Goal: Task Accomplishment & Management: Manage account settings

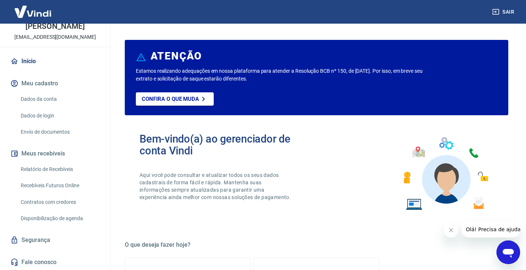
scroll to position [40, 0]
click at [41, 82] on button "Meu cadastro" at bounding box center [55, 83] width 93 height 16
click at [52, 98] on link "Dados da conta" at bounding box center [60, 98] width 84 height 15
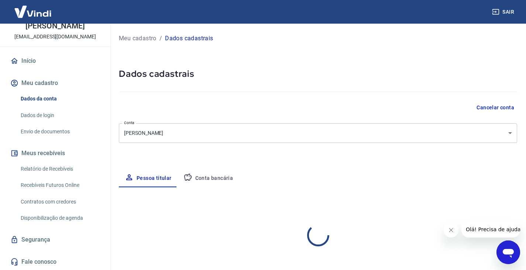
select select "SP"
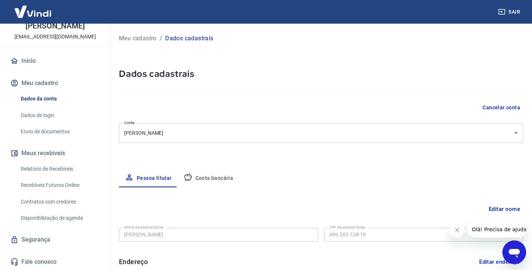
click at [341, 130] on body "Sair G Gustavo Prado Huran gustavohuran0@gmail.com Início Meu cadastro Dados da…" at bounding box center [266, 135] width 532 height 270
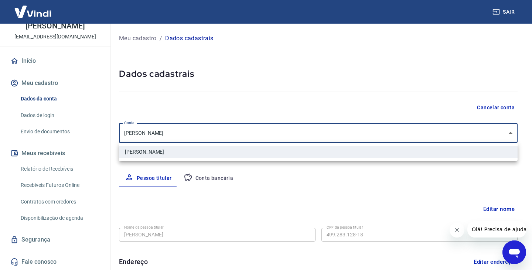
click at [340, 131] on div at bounding box center [266, 135] width 532 height 270
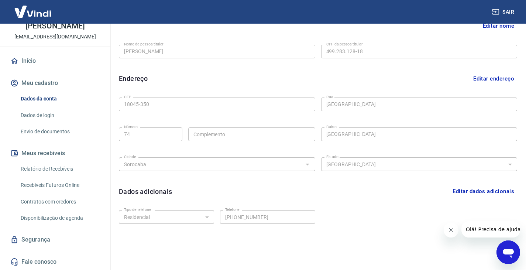
scroll to position [203, 0]
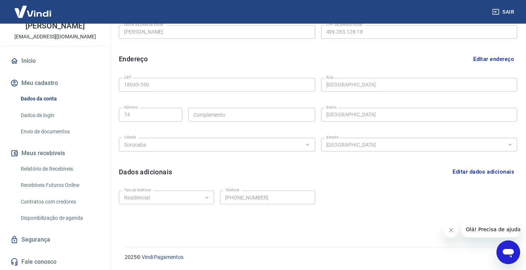
click at [506, 19] on div "Sair" at bounding box center [263, 12] width 526 height 24
click at [500, 11] on button "Sair" at bounding box center [504, 12] width 27 height 14
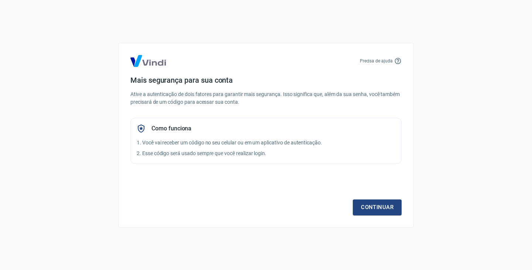
click at [381, 198] on div "Continuar" at bounding box center [265, 193] width 271 height 43
click at [382, 207] on link "Continuar" at bounding box center [377, 207] width 49 height 16
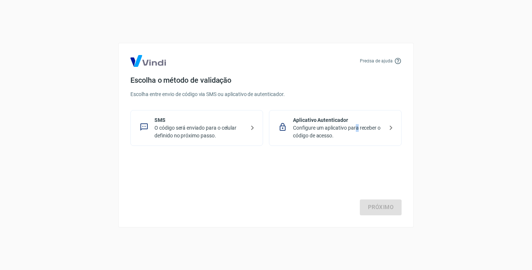
click at [357, 125] on p "Configure um aplicativo para receber o código de acesso." at bounding box center [338, 132] width 90 height 16
click at [389, 208] on link "Próximo" at bounding box center [381, 207] width 42 height 16
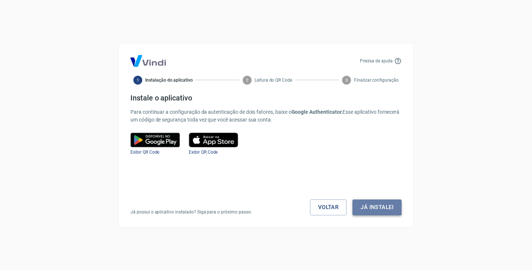
click at [363, 205] on button "Já instalei" at bounding box center [376, 207] width 49 height 16
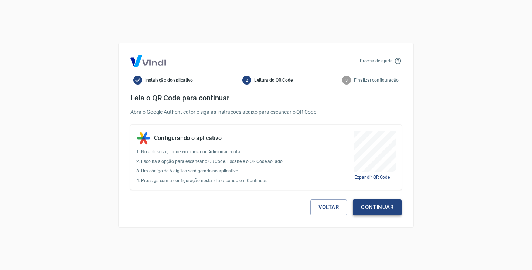
click at [363, 205] on button "Continuar" at bounding box center [377, 207] width 49 height 16
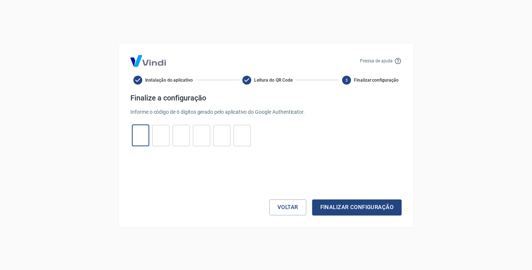
click at [135, 131] on input "tel" at bounding box center [140, 135] width 17 height 16
type input "3"
type input "6"
type input "0"
type input "5"
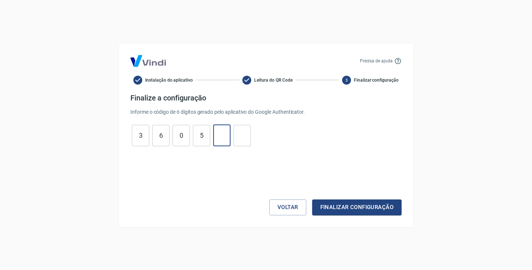
type input "9"
type input "3"
click at [325, 209] on button "Finalizar configuração" at bounding box center [356, 207] width 89 height 16
click at [291, 206] on button "Voltar" at bounding box center [287, 207] width 37 height 16
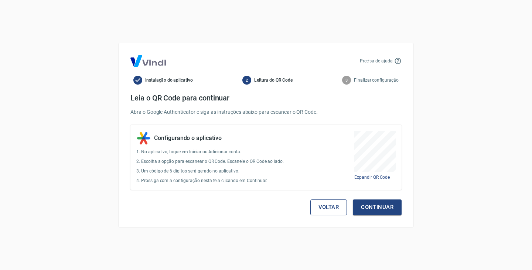
click at [338, 208] on button "Voltar" at bounding box center [328, 207] width 37 height 16
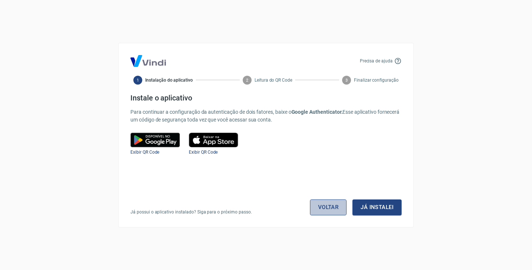
click at [337, 209] on link "Voltar" at bounding box center [328, 207] width 37 height 16
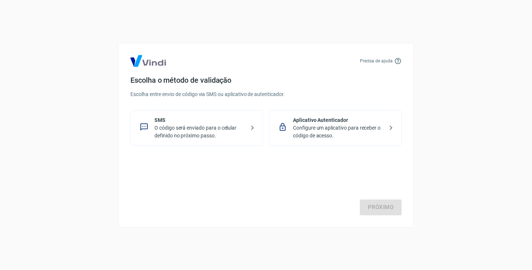
click at [326, 131] on p "Configure um aplicativo para receber o código de acesso." at bounding box center [338, 132] width 90 height 16
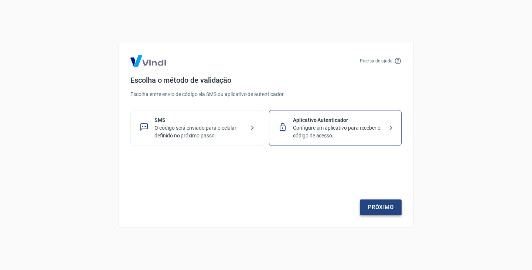
click at [388, 202] on link "Próximo" at bounding box center [381, 207] width 42 height 16
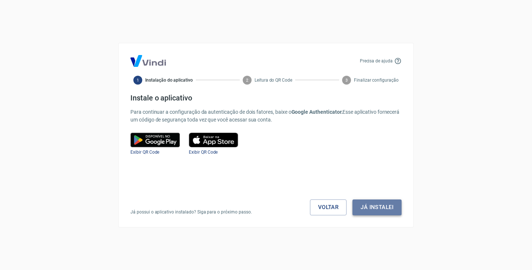
click at [385, 205] on button "Já instalei" at bounding box center [376, 207] width 49 height 16
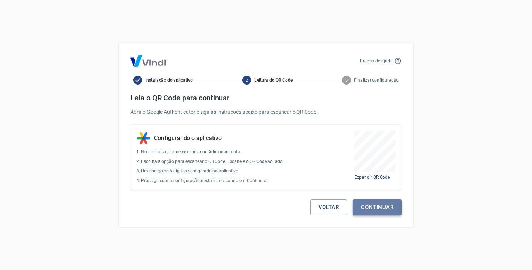
click at [388, 206] on button "Continuar" at bounding box center [377, 207] width 49 height 16
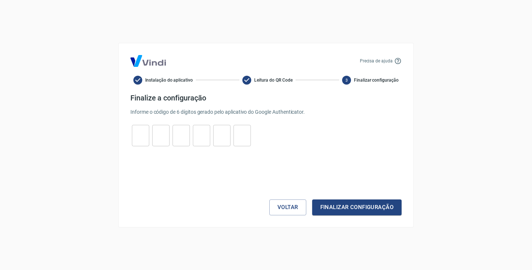
click at [140, 137] on input "tel" at bounding box center [140, 135] width 17 height 16
type input "3"
type input "8"
type input "7"
type input "0"
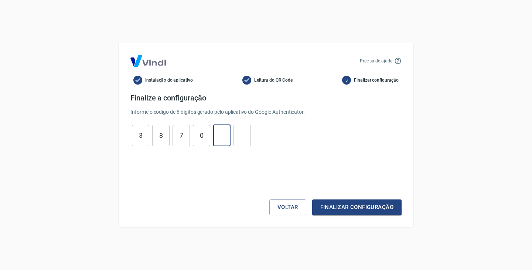
type input "4"
type input "7"
click at [340, 200] on button "Finalizar configuração" at bounding box center [356, 207] width 89 height 16
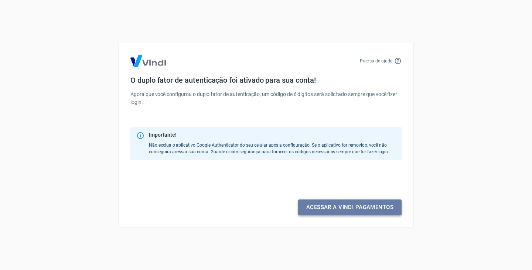
click at [338, 206] on link "Acessar a Vindi pagamentos" at bounding box center [349, 207] width 103 height 16
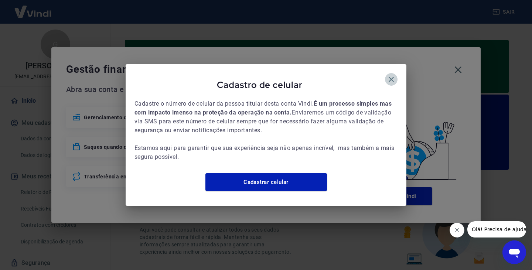
drag, startPoint x: 390, startPoint y: 79, endPoint x: 405, endPoint y: 76, distance: 14.8
click at [394, 77] on icon "button" at bounding box center [391, 79] width 9 height 9
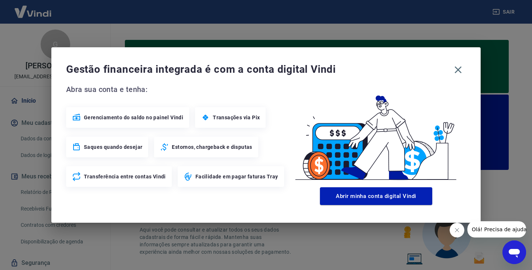
click at [462, 51] on div "Gestão financeira integrada é com a conta digital Vindi Abra sua conta e tenha:…" at bounding box center [265, 134] width 429 height 175
drag, startPoint x: 461, startPoint y: 69, endPoint x: 458, endPoint y: 72, distance: 4.3
click at [458, 72] on icon "button" at bounding box center [458, 70] width 12 height 12
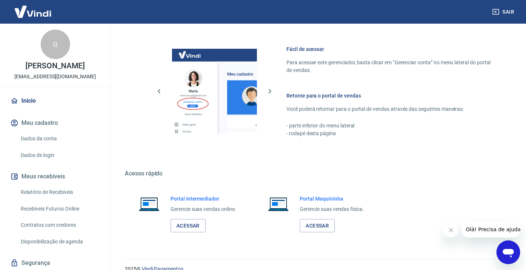
scroll to position [452, 0]
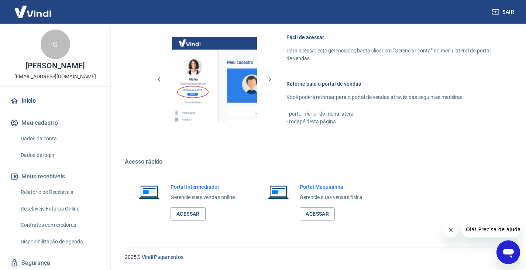
click at [41, 133] on link "Dados da conta" at bounding box center [60, 138] width 84 height 15
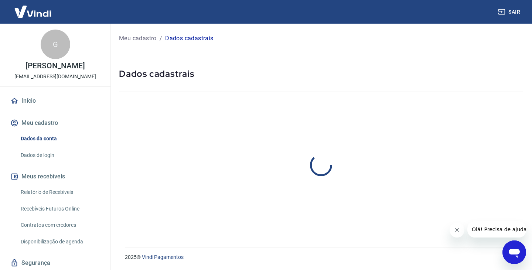
select select "SP"
select select "business"
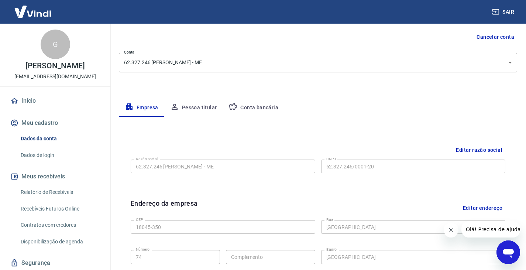
scroll to position [74, 0]
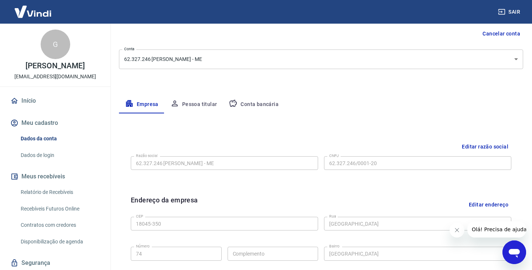
click at [194, 66] on body "Sair G Giovanna Prado Huran perfumedemadame.sp@gmail.com Início Meu cadastro Da…" at bounding box center [266, 61] width 532 height 270
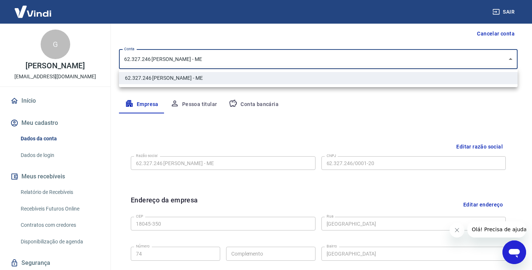
click at [194, 66] on div at bounding box center [266, 135] width 532 height 270
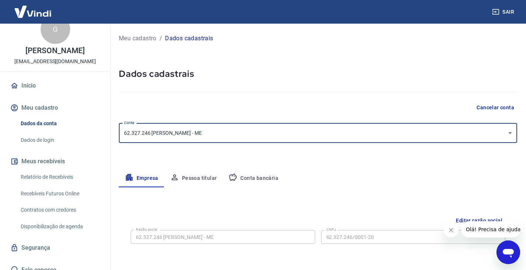
scroll to position [23, 0]
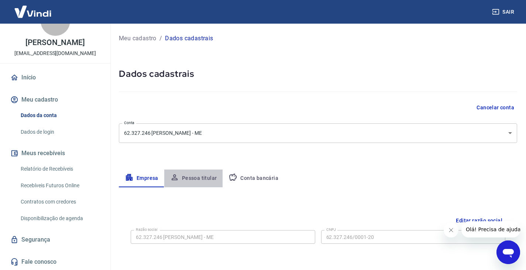
click at [198, 180] on button "Pessoa titular" at bounding box center [193, 178] width 59 height 18
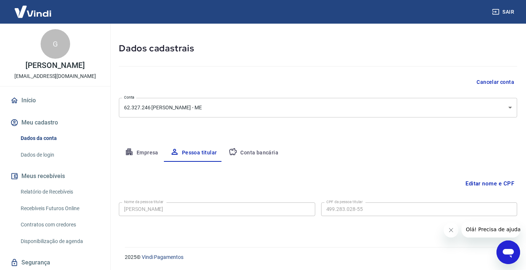
scroll to position [0, 0]
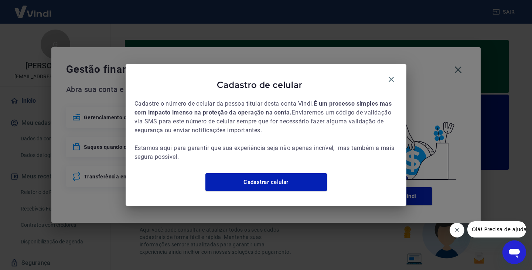
click at [401, 80] on div "Cadastro de celular Cadastre o número de celular da pessoa titular desta conta …" at bounding box center [266, 134] width 281 height 141
drag, startPoint x: 388, startPoint y: 74, endPoint x: 477, endPoint y: 61, distance: 89.7
click at [389, 75] on icon "button" at bounding box center [391, 79] width 9 height 9
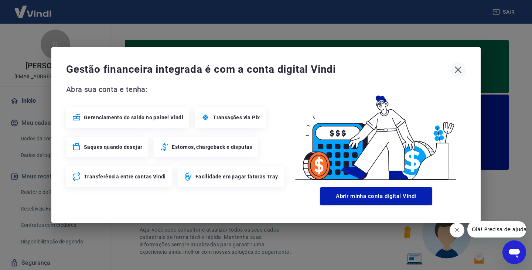
click at [459, 72] on icon "button" at bounding box center [458, 70] width 12 height 12
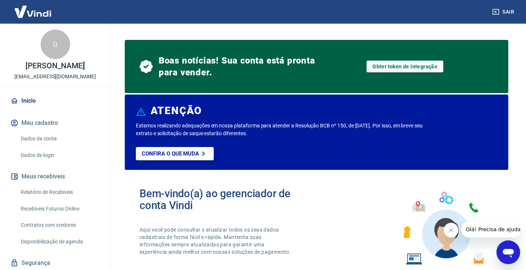
click at [63, 71] on div "G Giovanna Prado Huran perfumedemadame.sp@gmail.com" at bounding box center [55, 55] width 110 height 63
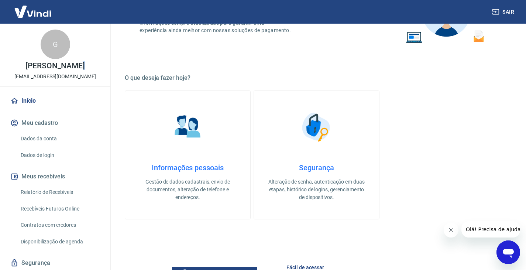
click at [45, 138] on link "Dados da conta" at bounding box center [60, 138] width 84 height 15
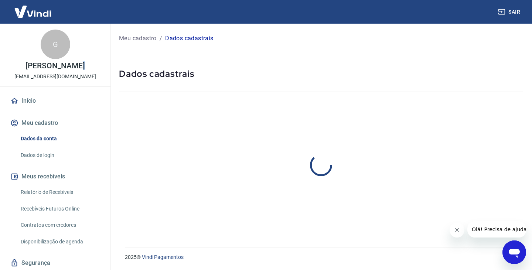
select select "SP"
select select "business"
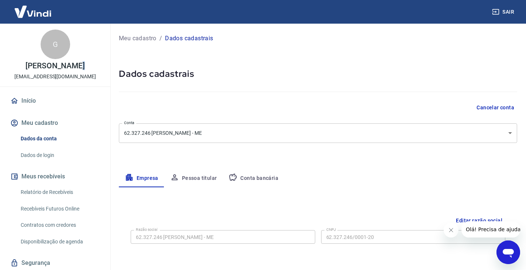
click at [490, 102] on button "Cancelar conta" at bounding box center [496, 108] width 44 height 14
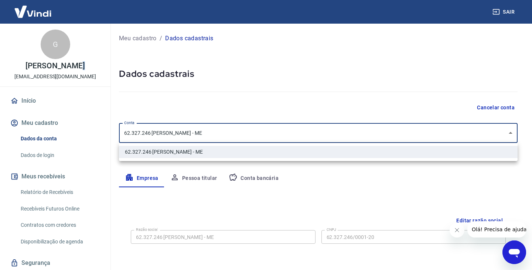
click at [210, 129] on body "Sair G Giovanna Prado Huran perfumedemadame.sp@gmail.com Início Meu cadastro Da…" at bounding box center [266, 135] width 532 height 270
click at [208, 156] on li "62.327.246 GIOVANNA PRADO HURAN - ME" at bounding box center [318, 152] width 398 height 12
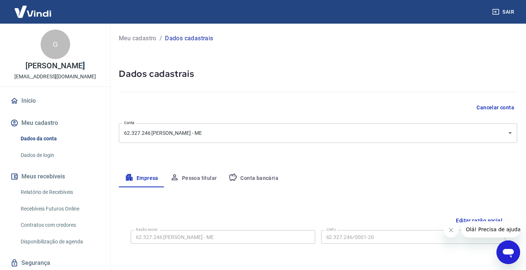
click at [207, 154] on div "Meu cadastro / Dados cadastrais Dados cadastrais Cancelar conta Conta 62.327.24…" at bounding box center [318, 262] width 416 height 477
click at [196, 178] on button "Pessoa titular" at bounding box center [193, 178] width 59 height 18
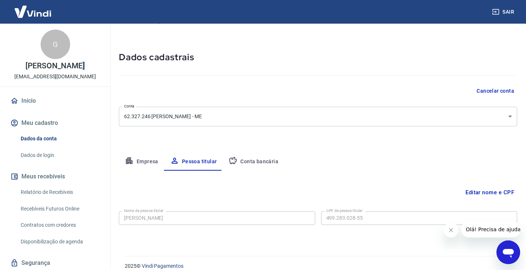
scroll to position [25, 0]
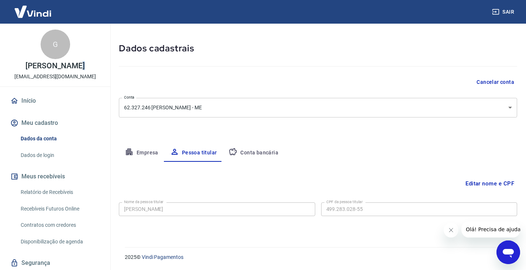
drag, startPoint x: 134, startPoint y: 151, endPoint x: 141, endPoint y: 151, distance: 7.8
click at [134, 152] on button "Empresa" at bounding box center [141, 153] width 45 height 18
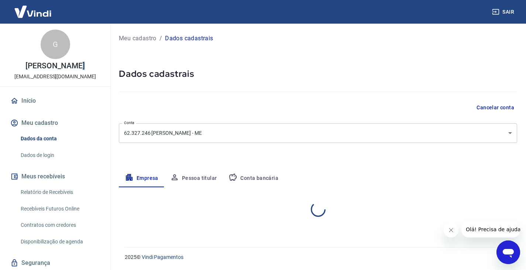
scroll to position [0, 0]
select select "SP"
select select "business"
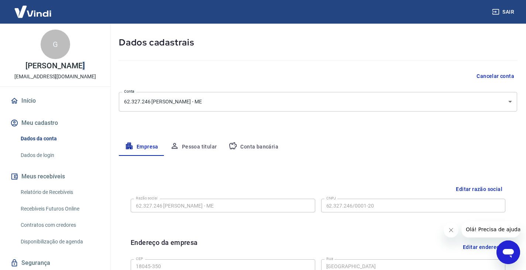
scroll to position [74, 0]
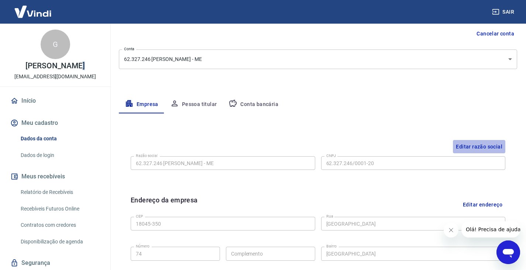
click at [456, 141] on button "Editar razão social" at bounding box center [479, 147] width 52 height 14
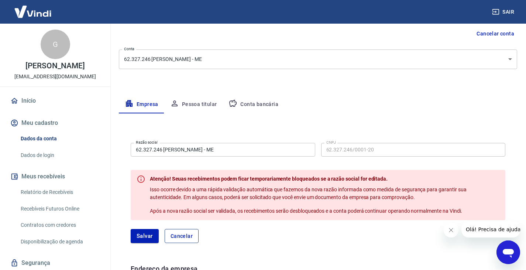
click at [192, 239] on button "Cancelar" at bounding box center [182, 236] width 34 height 14
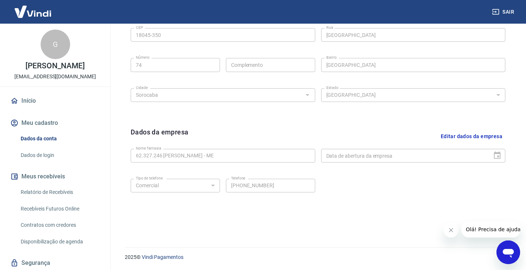
scroll to position [78, 0]
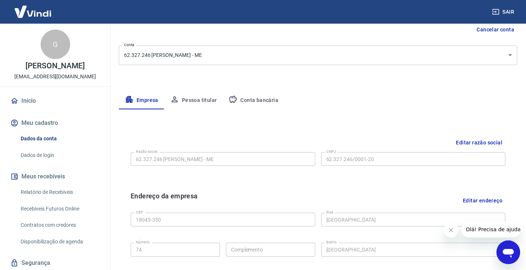
click at [236, 98] on icon "button" at bounding box center [232, 99] width 7 height 7
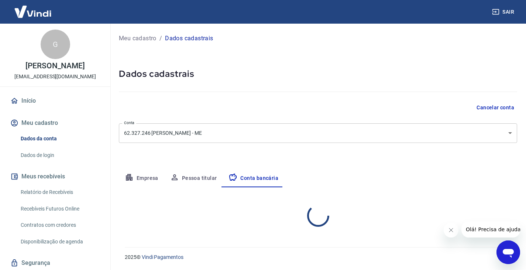
scroll to position [0, 0]
select select "1"
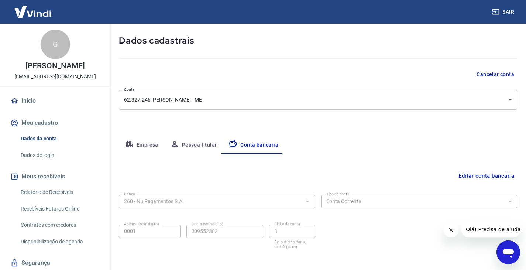
scroll to position [66, 0]
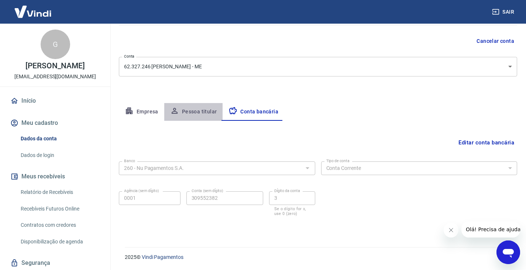
click at [198, 110] on button "Pessoa titular" at bounding box center [193, 112] width 59 height 18
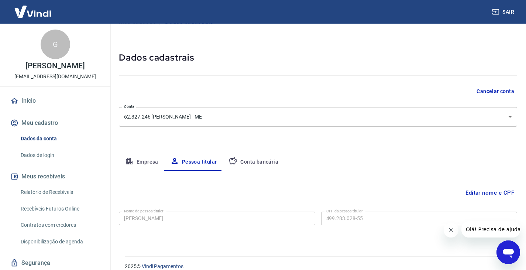
scroll to position [25, 0]
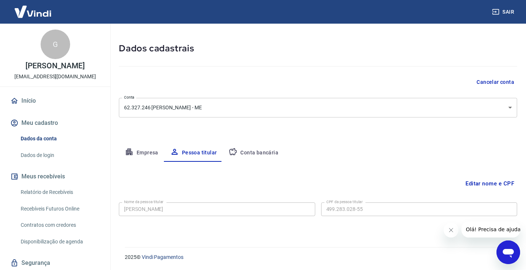
click at [140, 167] on div "Editar nome e CPF Nome da pessoa titular Giovanna Prado Huran Nome da pessoa ti…" at bounding box center [318, 196] width 398 height 68
click at [132, 153] on icon "button" at bounding box center [129, 151] width 7 height 7
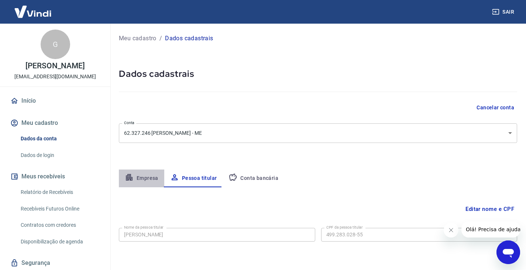
select select "SP"
select select "business"
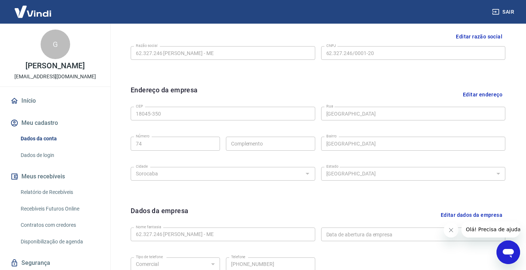
scroll to position [222, 0]
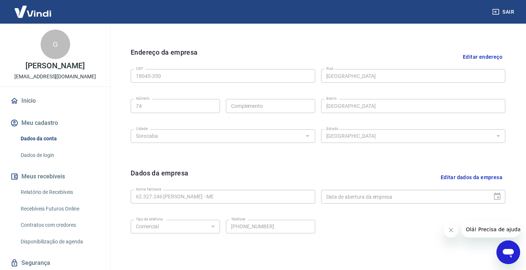
click at [58, 158] on link "Dados de login" at bounding box center [60, 155] width 84 height 15
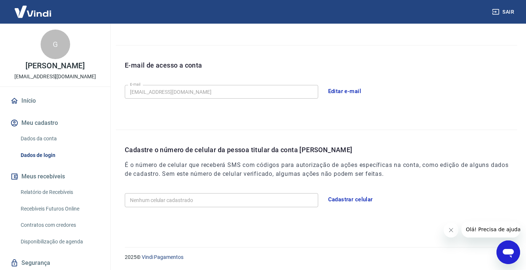
scroll to position [178, 0]
click at [337, 88] on button "Editar e-mail" at bounding box center [344, 91] width 41 height 16
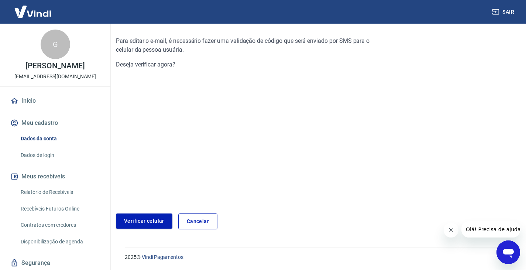
scroll to position [69, 0]
click at [206, 217] on link "Cancelar" at bounding box center [197, 221] width 39 height 16
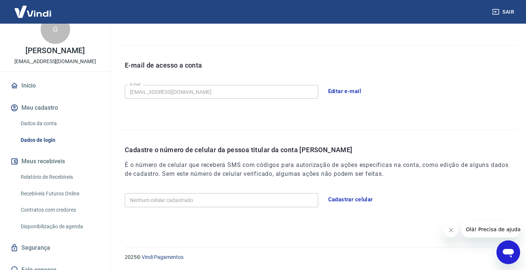
scroll to position [23, 0]
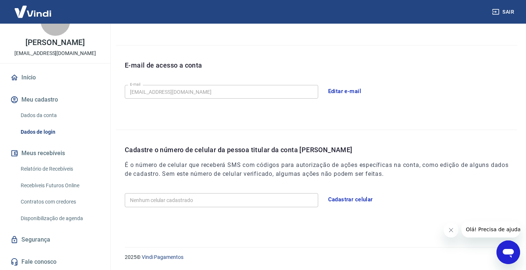
click at [67, 165] on link "Relatório de Recebíveis" at bounding box center [60, 168] width 84 height 15
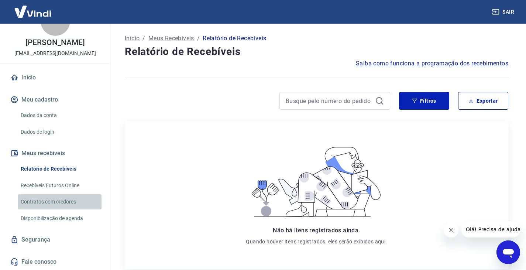
click at [65, 207] on link "Contratos com credores" at bounding box center [60, 201] width 84 height 15
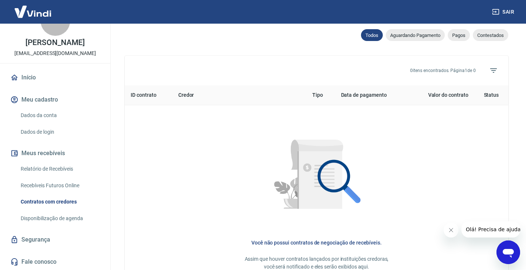
scroll to position [328, 0]
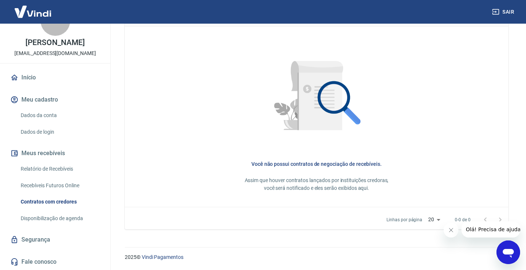
click at [45, 238] on link "Segurança" at bounding box center [55, 240] width 93 height 16
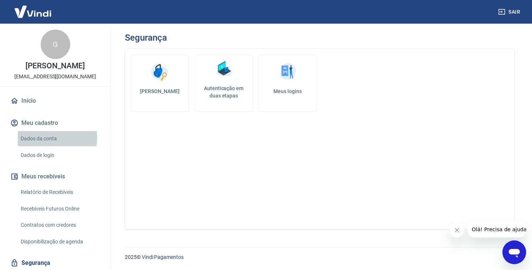
click at [49, 138] on link "Dados da conta" at bounding box center [60, 138] width 84 height 15
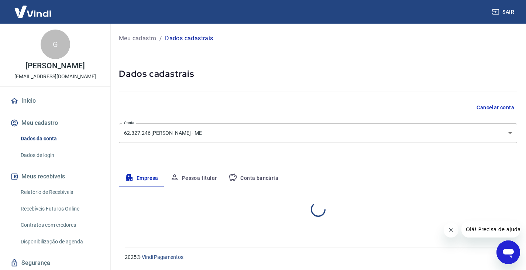
select select "SP"
select select "business"
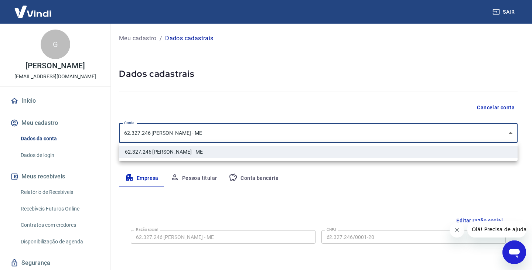
click at [176, 126] on body "Sair G Giovanna Prado Huran perfumedemadame.sp@gmail.com Início Meu cadastro Da…" at bounding box center [266, 135] width 532 height 270
drag, startPoint x: 175, startPoint y: 128, endPoint x: 198, endPoint y: 134, distance: 23.6
click at [185, 132] on div at bounding box center [266, 135] width 532 height 270
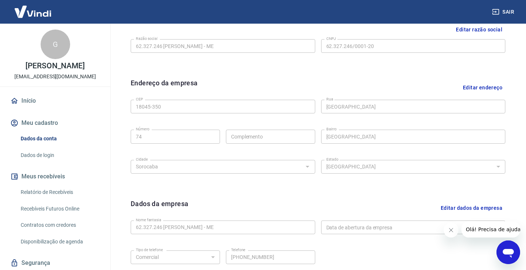
scroll to position [115, 0]
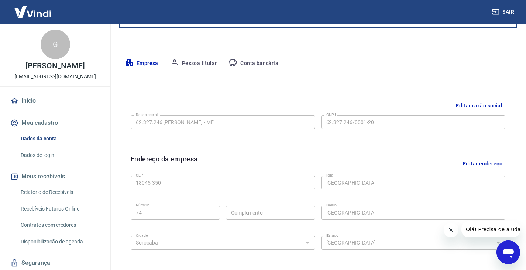
drag, startPoint x: 476, startPoint y: 109, endPoint x: 471, endPoint y: 110, distance: 4.8
click at [473, 110] on button "Editar razão social" at bounding box center [479, 106] width 52 height 14
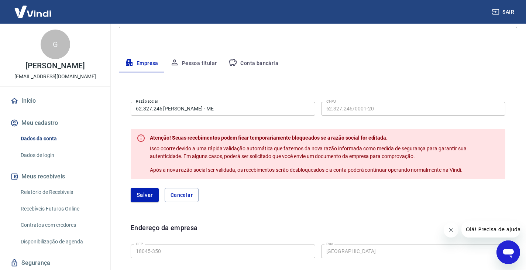
drag, startPoint x: 340, startPoint y: 93, endPoint x: 344, endPoint y: 103, distance: 10.2
click at [340, 97] on div "Razão social 62.327.246 GIOVANNA PRADO HURAN - ME Razão social CNPJ 62.327.246/…" at bounding box center [318, 155] width 387 height 124
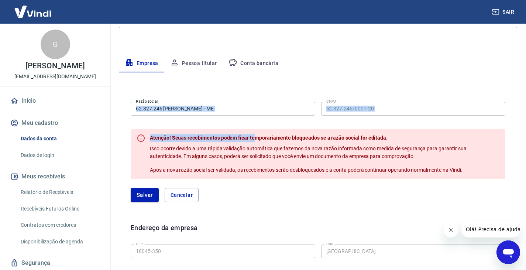
drag, startPoint x: 255, startPoint y: 115, endPoint x: 258, endPoint y: 107, distance: 9.3
click at [256, 110] on form "Razão social 62.327.246 GIOVANNA PRADO HURAN - ME Razão social CNPJ 62.327.246/…" at bounding box center [318, 150] width 375 height 103
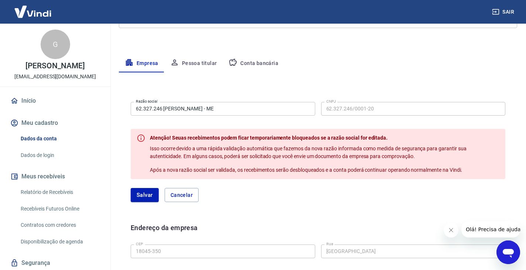
click at [259, 106] on input "62.327.246 [PERSON_NAME] - ME" at bounding box center [223, 109] width 185 height 14
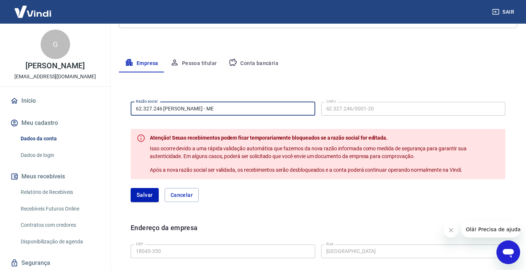
click at [259, 106] on input "62.327.246 [PERSON_NAME] - ME" at bounding box center [223, 109] width 185 height 14
click at [215, 105] on input "62.327.246 GIOVANNA PRADO HURAN -" at bounding box center [223, 109] width 185 height 14
type input "62.327.246 [PERSON_NAME] - ME"
click at [185, 192] on button "Cancelar" at bounding box center [182, 195] width 34 height 14
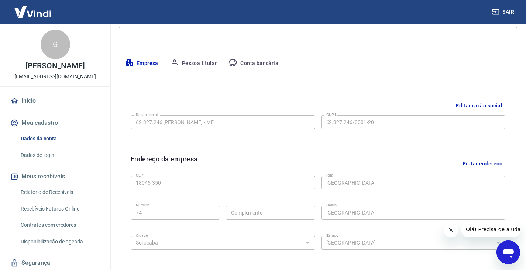
click at [201, 56] on div "Meu cadastro / Dados cadastrais Dados cadastrais Cancelar conta Conta 62.327.24…" at bounding box center [318, 147] width 416 height 477
click at [202, 59] on button "Pessoa titular" at bounding box center [193, 64] width 59 height 18
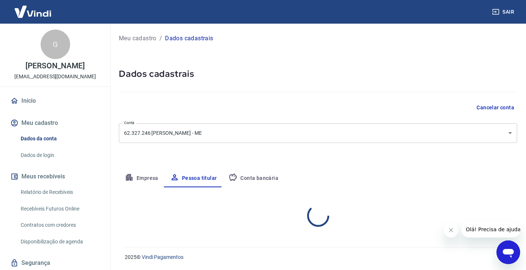
scroll to position [0, 0]
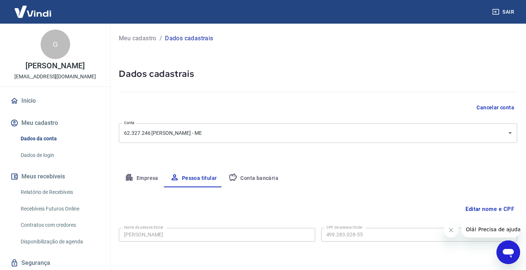
click at [264, 50] on div "Meu cadastro / Dados cadastrais Dados cadastrais Cancelar conta Conta 62.327.24…" at bounding box center [318, 144] width 416 height 240
click at [231, 141] on div "Meu cadastro / Dados cadastrais Dados cadastrais Cancelar conta Conta 62.327.24…" at bounding box center [318, 143] width 416 height 240
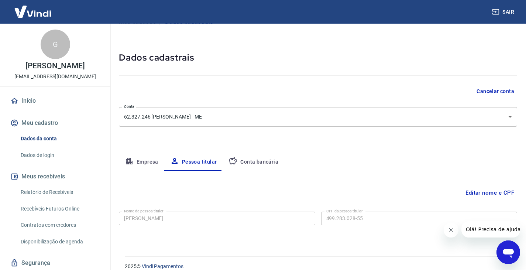
scroll to position [25, 0]
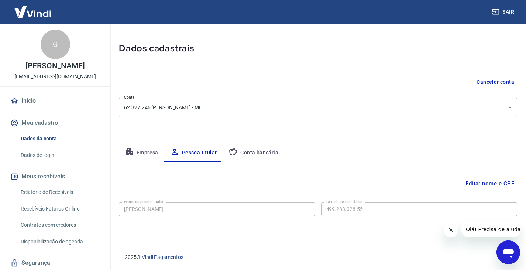
click at [274, 141] on div "Meu cadastro / Dados cadastrais Dados cadastrais Cancelar conta Conta 62.327.24…" at bounding box center [318, 118] width 416 height 240
click at [258, 154] on button "Conta bancária" at bounding box center [254, 153] width 62 height 18
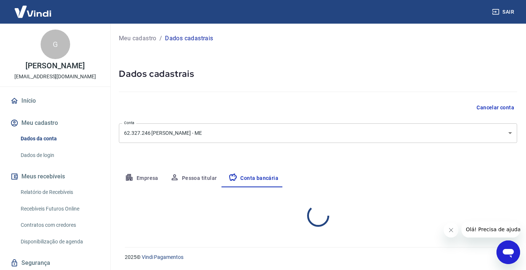
select select "1"
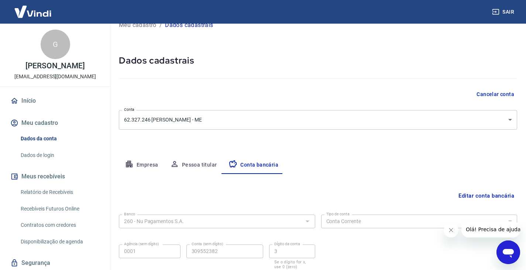
scroll to position [37, 0]
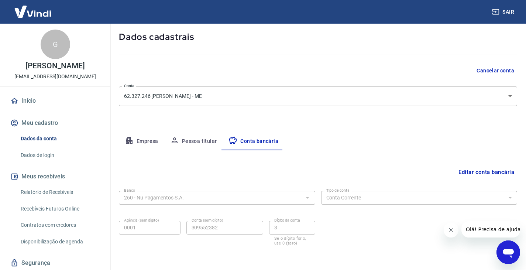
click at [193, 141] on button "Pessoa titular" at bounding box center [193, 142] width 59 height 18
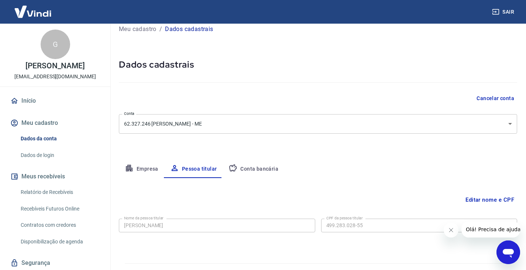
scroll to position [25, 0]
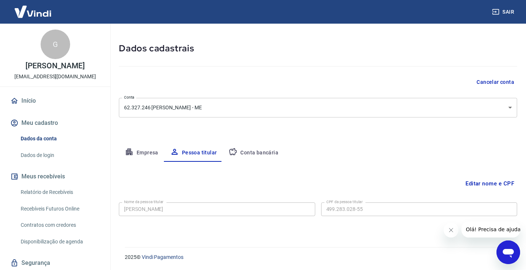
drag, startPoint x: 184, startPoint y: 199, endPoint x: 182, endPoint y: 204, distance: 5.1
click at [182, 202] on div "Nome da pessoa titular Giovanna Prado Huran Nome da pessoa titular CPF da pesso…" at bounding box center [318, 208] width 398 height 18
click at [382, 191] on div "Editar nome e CPF Nome da pessoa titular Giovanna Prado Huran Nome da pessoa ti…" at bounding box center [318, 196] width 398 height 68
click at [145, 154] on button "Empresa" at bounding box center [141, 153] width 45 height 18
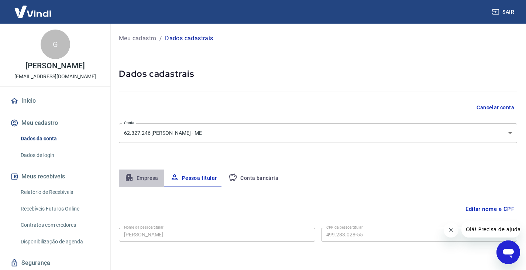
select select "SP"
select select "business"
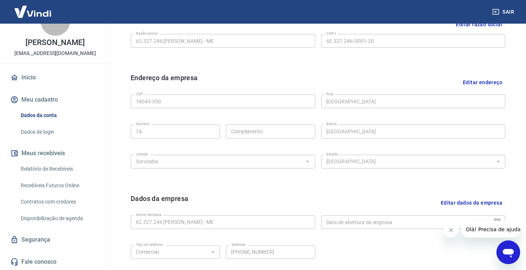
scroll to position [263, 0]
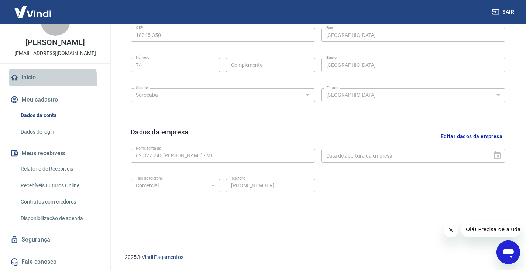
click at [30, 80] on link "Início" at bounding box center [55, 77] width 93 height 16
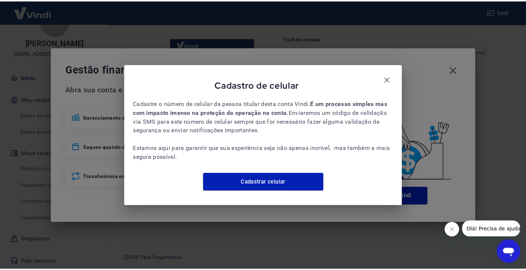
scroll to position [452, 0]
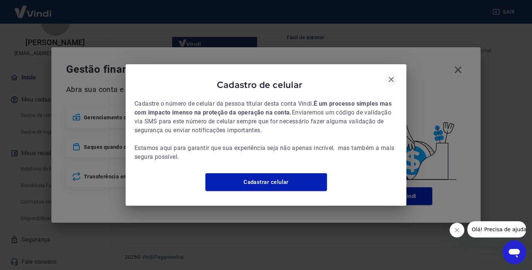
click at [387, 75] on icon "button" at bounding box center [391, 79] width 9 height 9
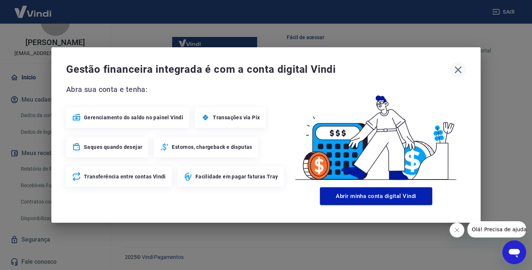
click at [464, 72] on button "button" at bounding box center [458, 70] width 16 height 16
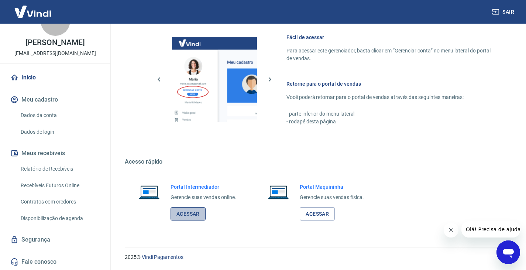
click at [196, 210] on link "Acessar" at bounding box center [188, 214] width 35 height 14
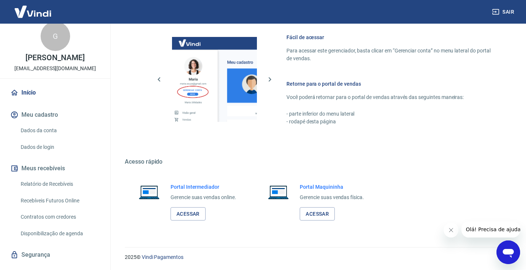
scroll to position [0, 0]
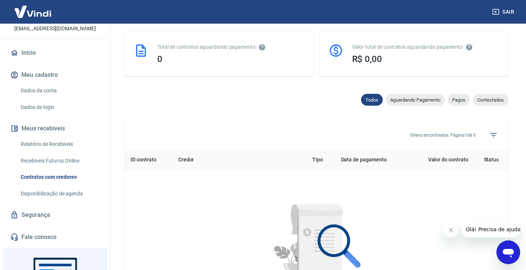
scroll to position [113, 0]
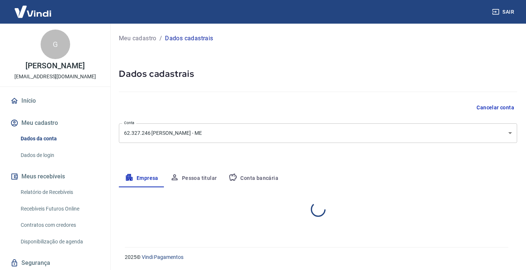
select select "SP"
select select "business"
